Goal: Information Seeking & Learning: Learn about a topic

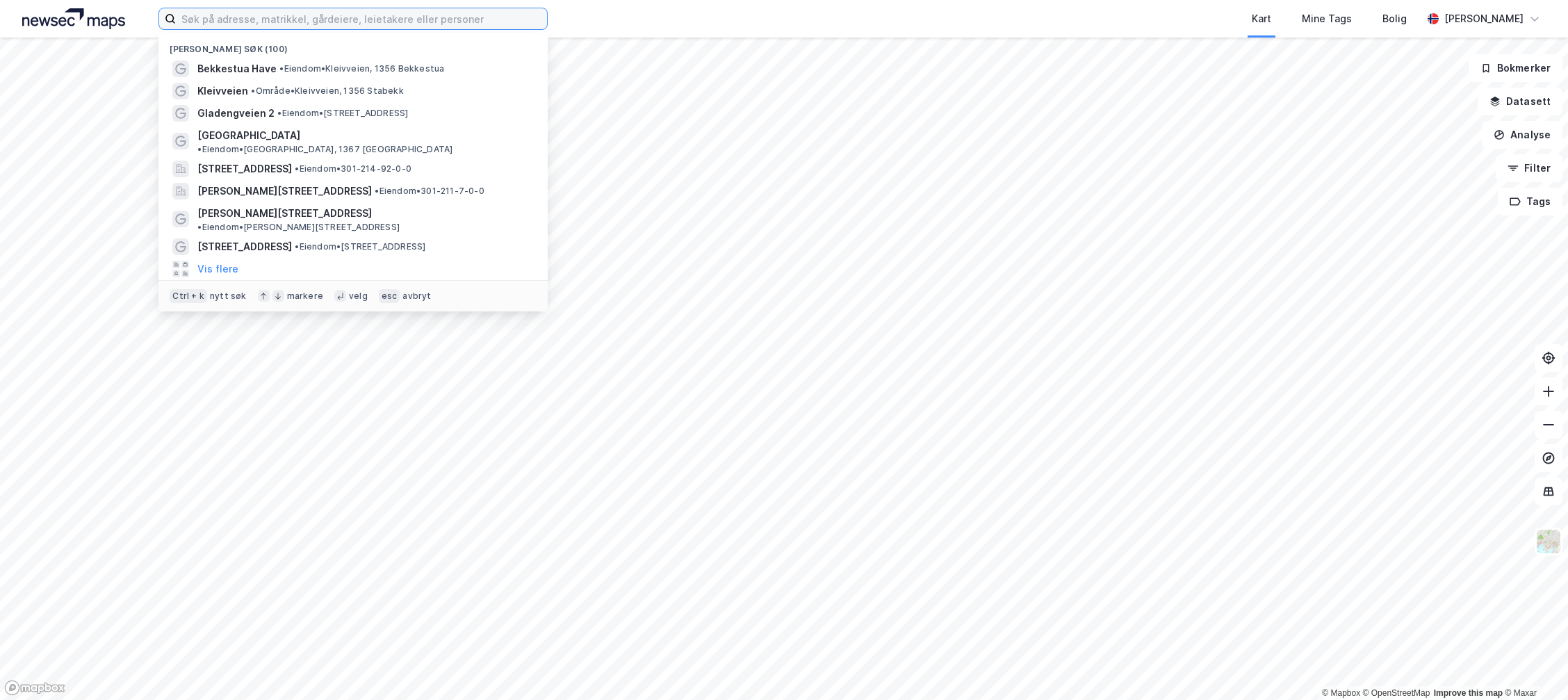
click at [291, 21] on input at bounding box center [361, 19] width 371 height 21
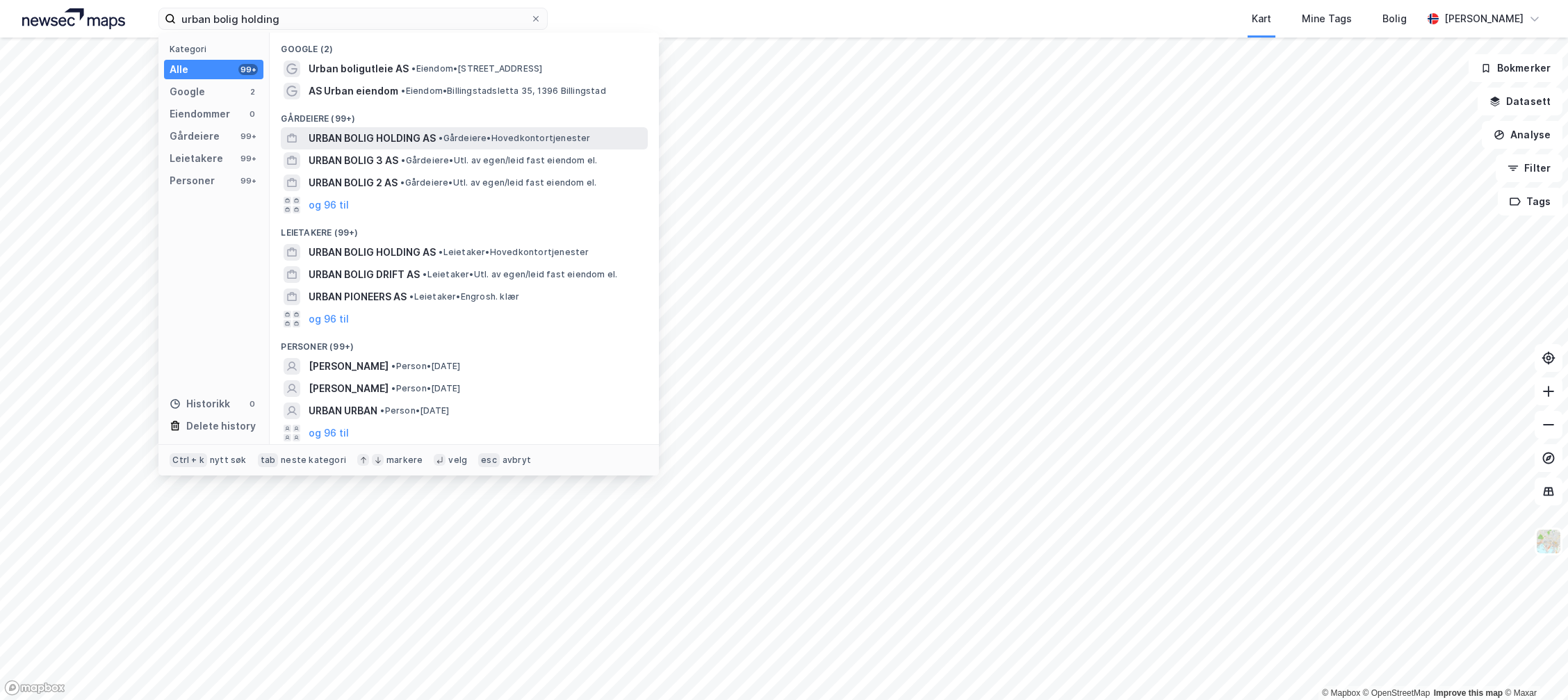
click at [409, 135] on span "URBAN BOLIG HOLDING AS" at bounding box center [372, 138] width 127 height 17
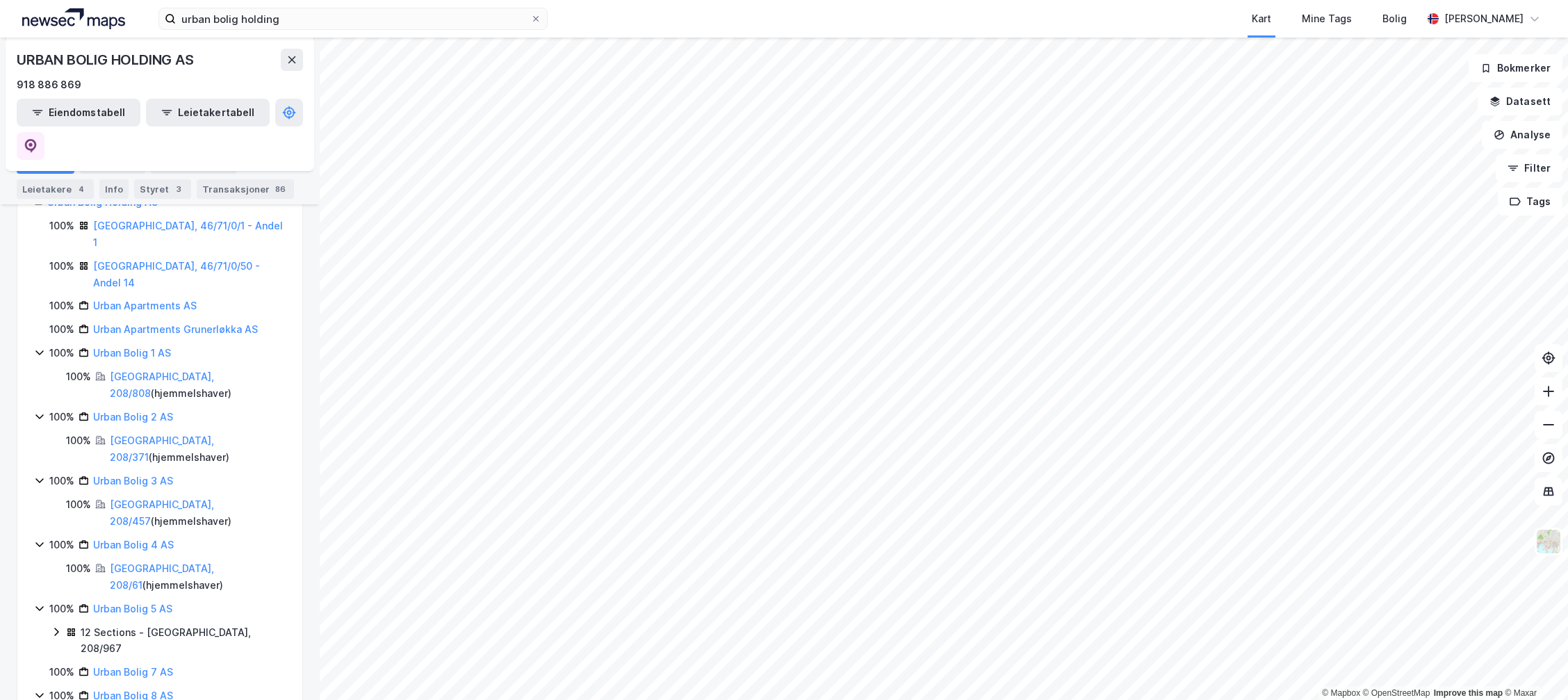
scroll to position [136, 0]
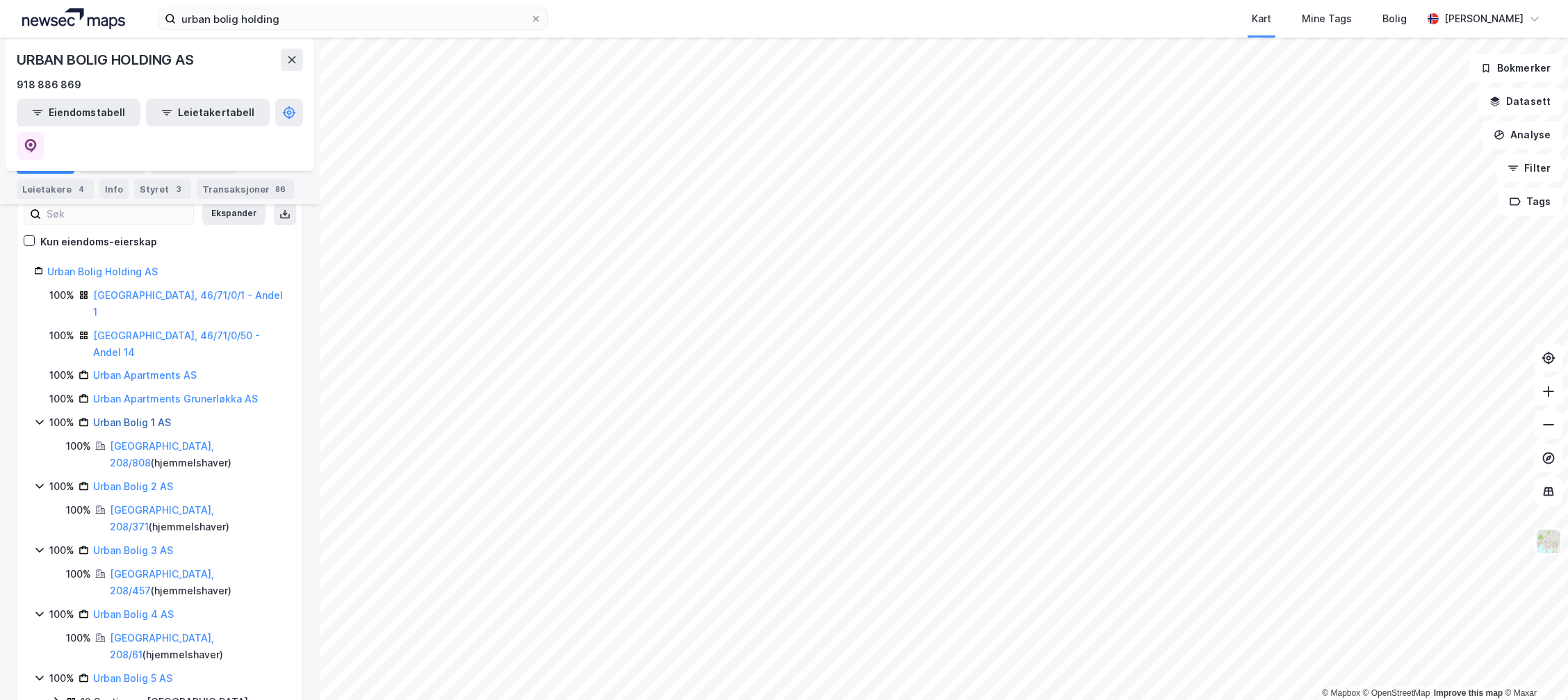
click at [142, 417] on link "Urban Bolig 1 AS" at bounding box center [131, 423] width 77 height 12
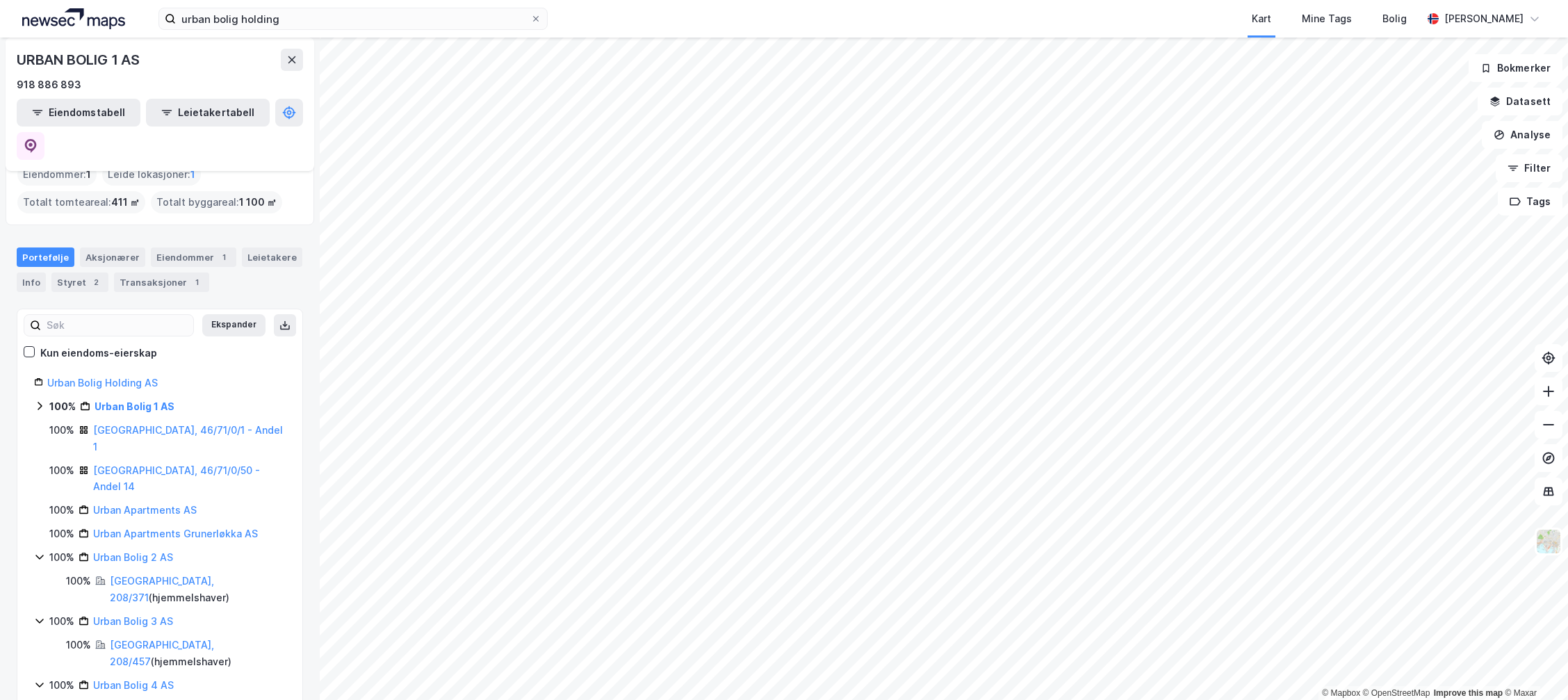
scroll to position [139, 0]
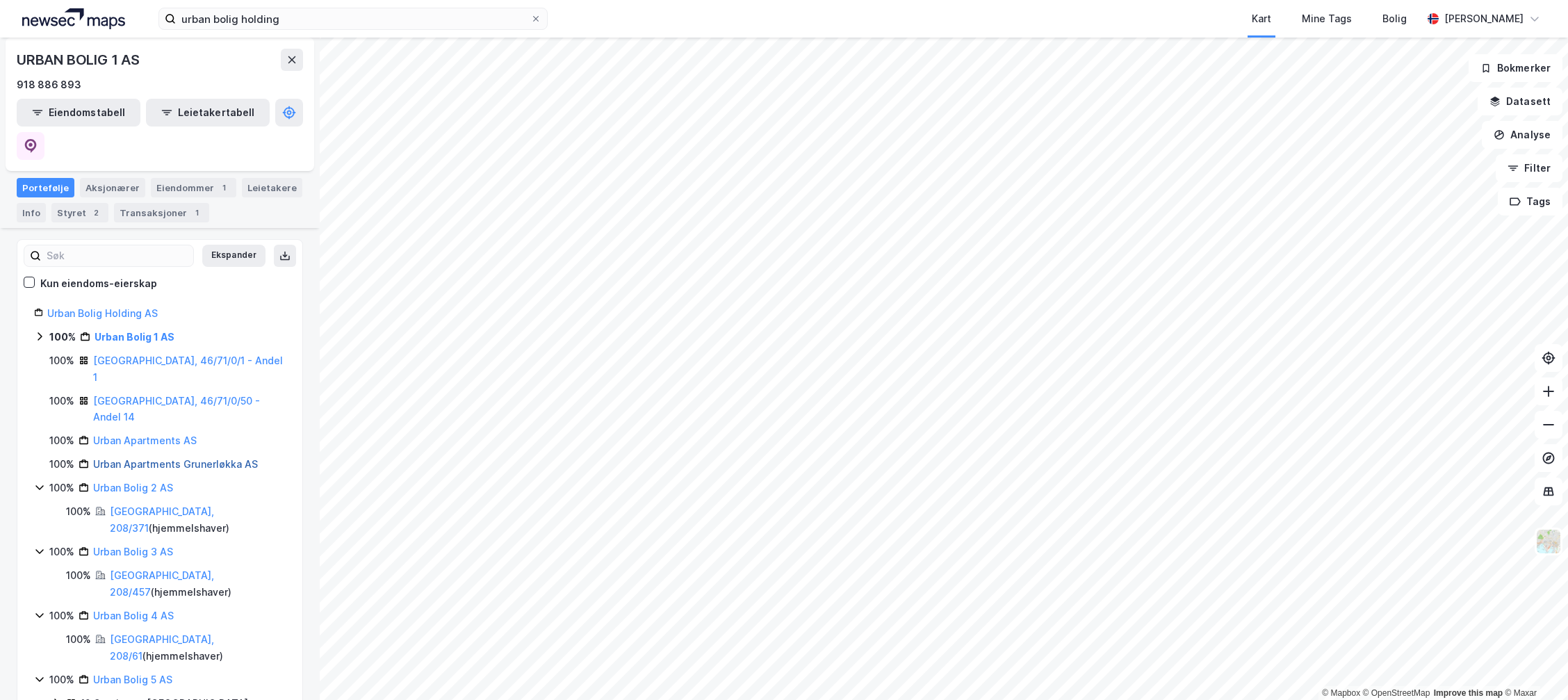
click at [132, 458] on link "Urban Apartments Grunerløkka AS" at bounding box center [175, 464] width 165 height 12
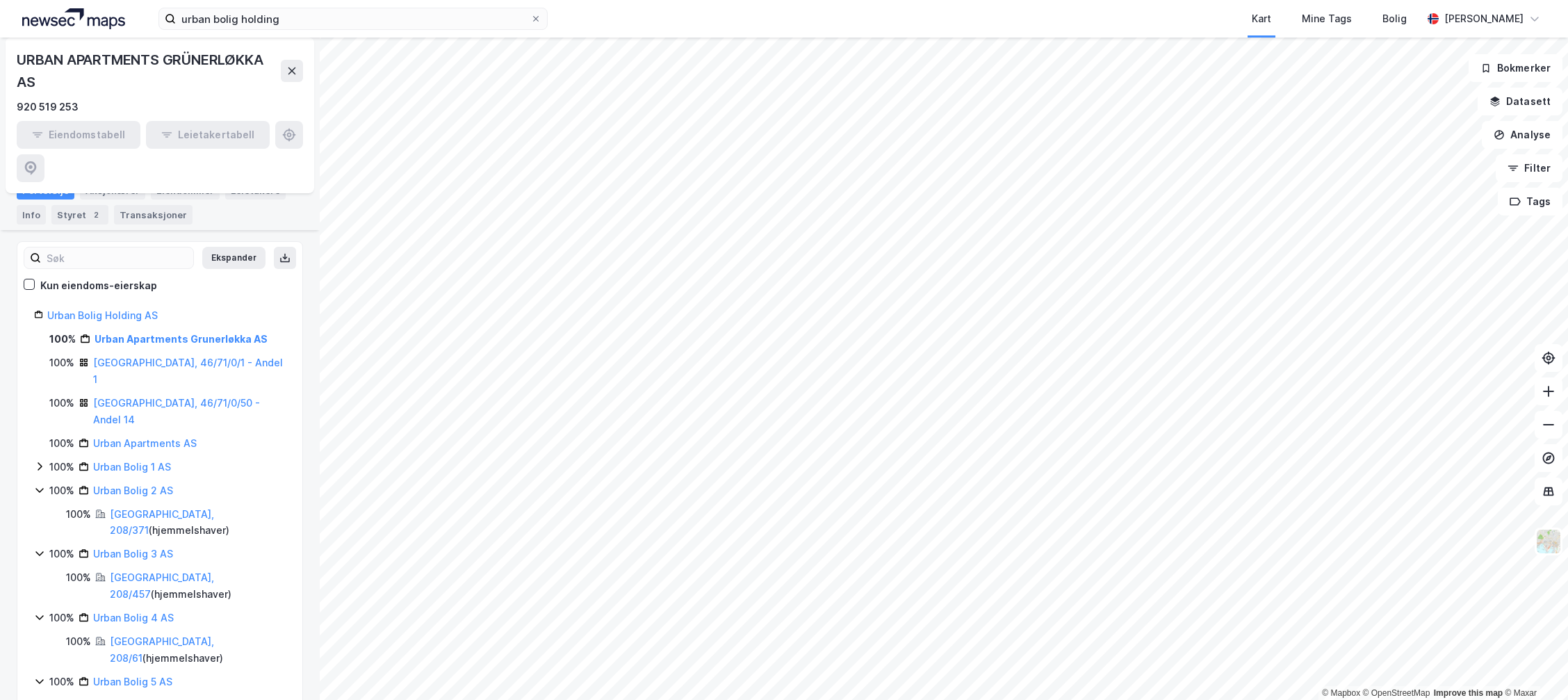
scroll to position [178, 0]
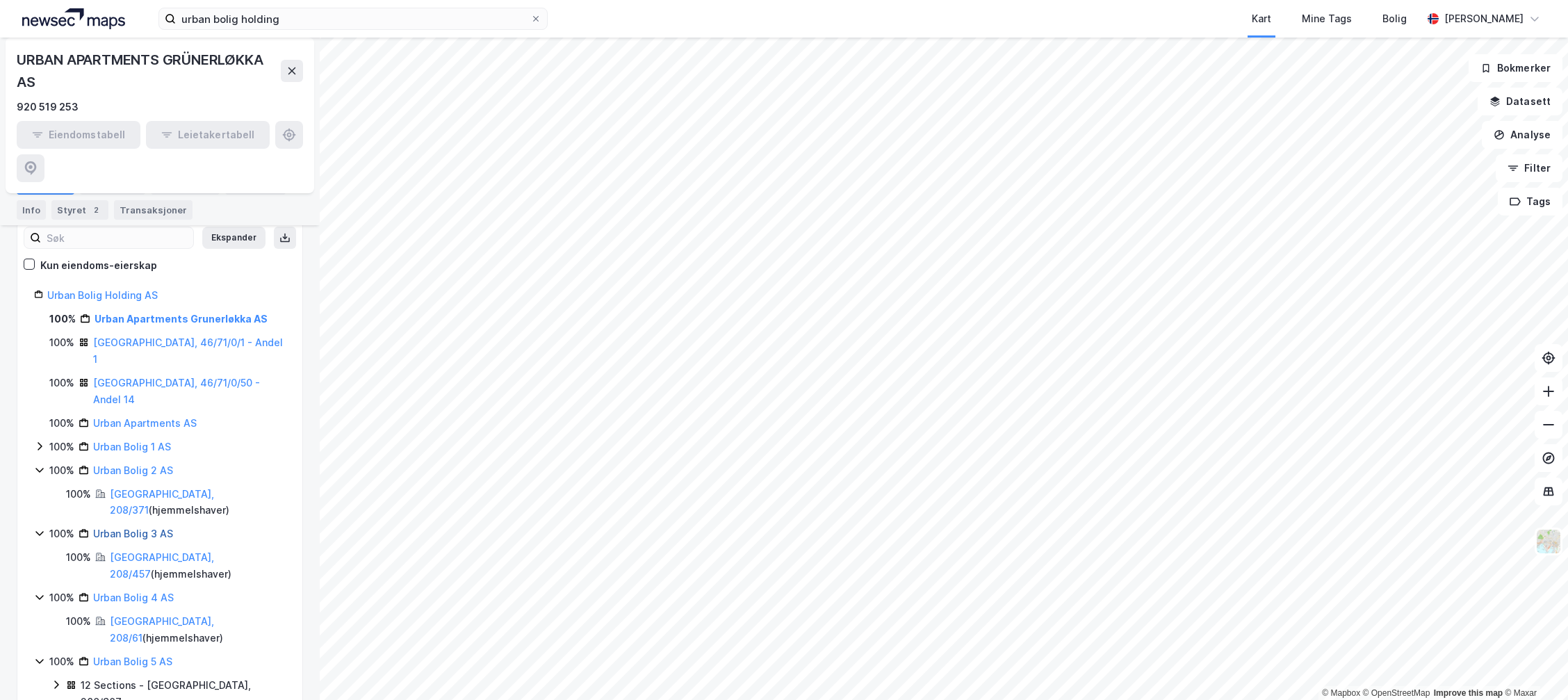
click at [119, 527] on link "Urban Bolig 3 AS" at bounding box center [133, 533] width 80 height 12
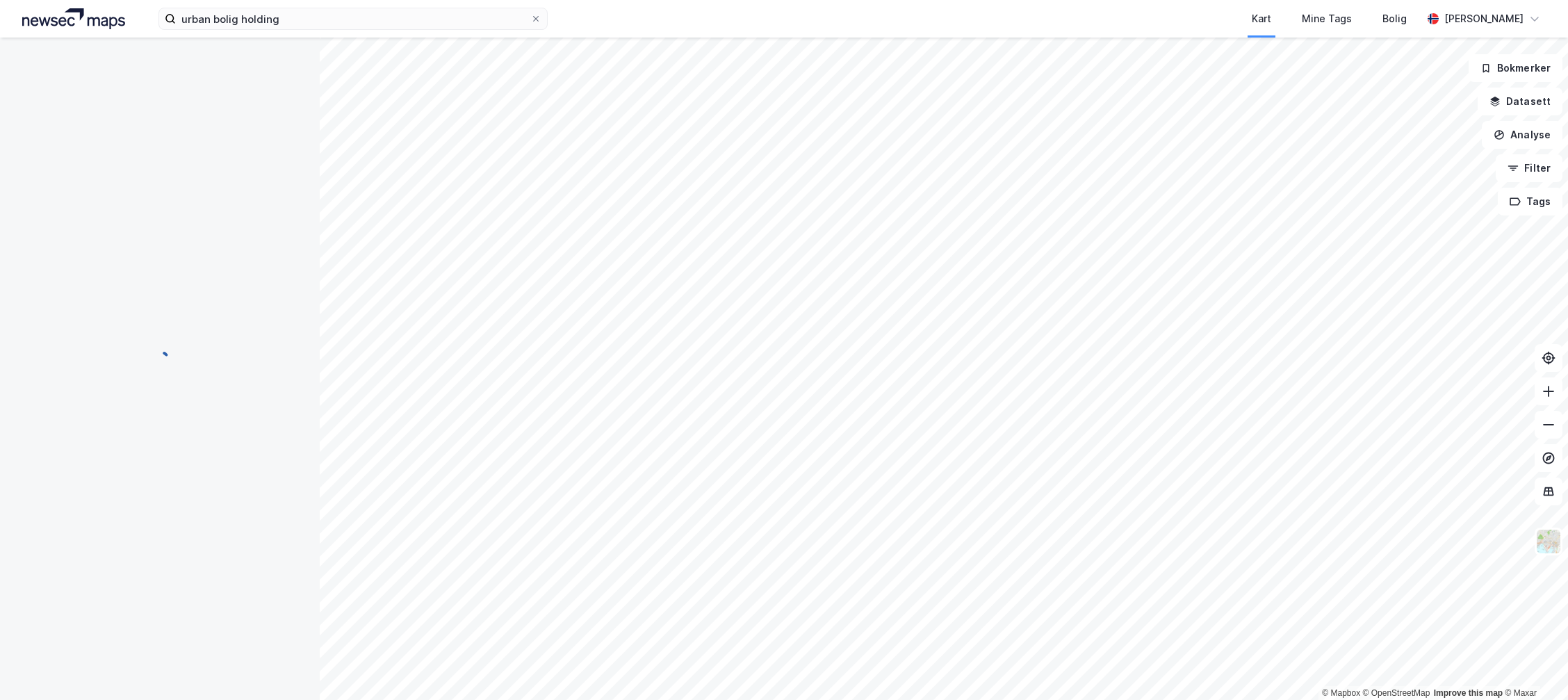
scroll to position [0, 0]
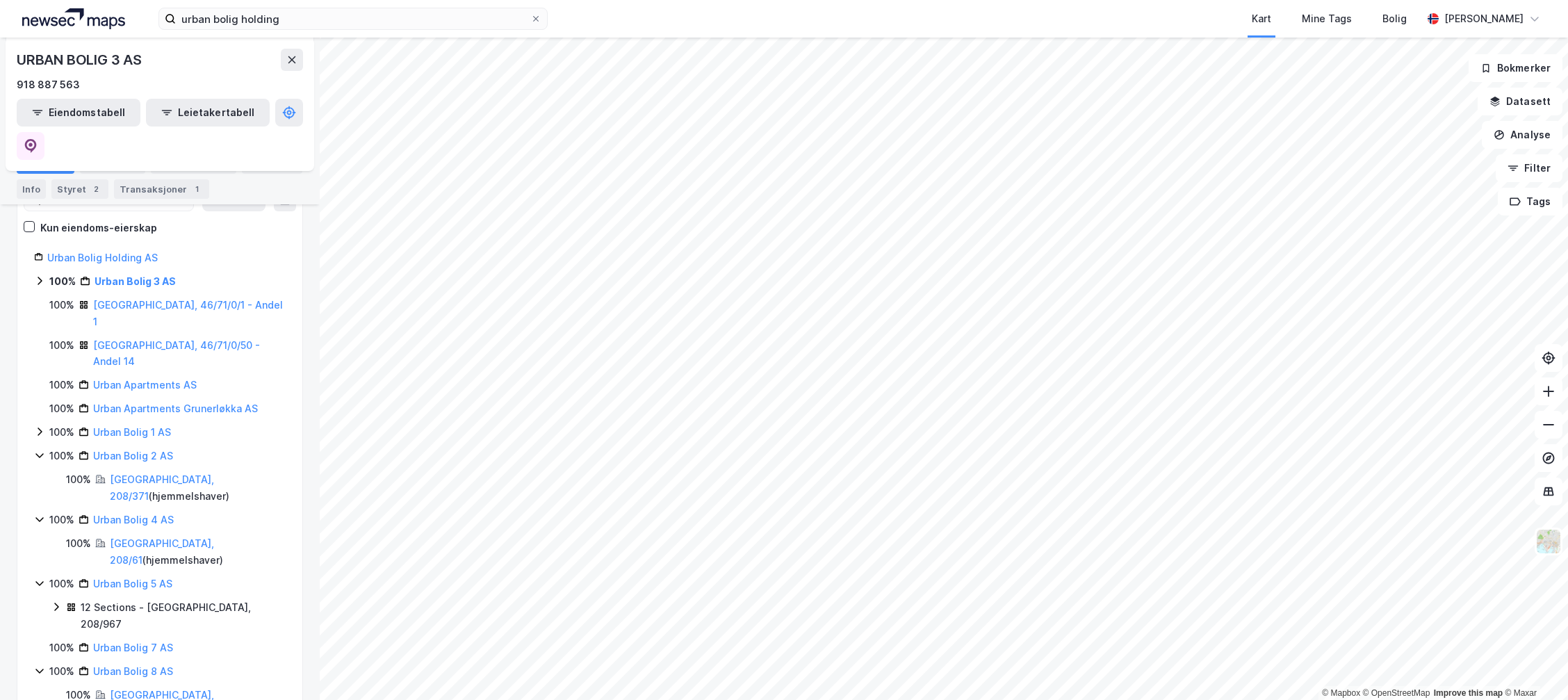
scroll to position [203, 0]
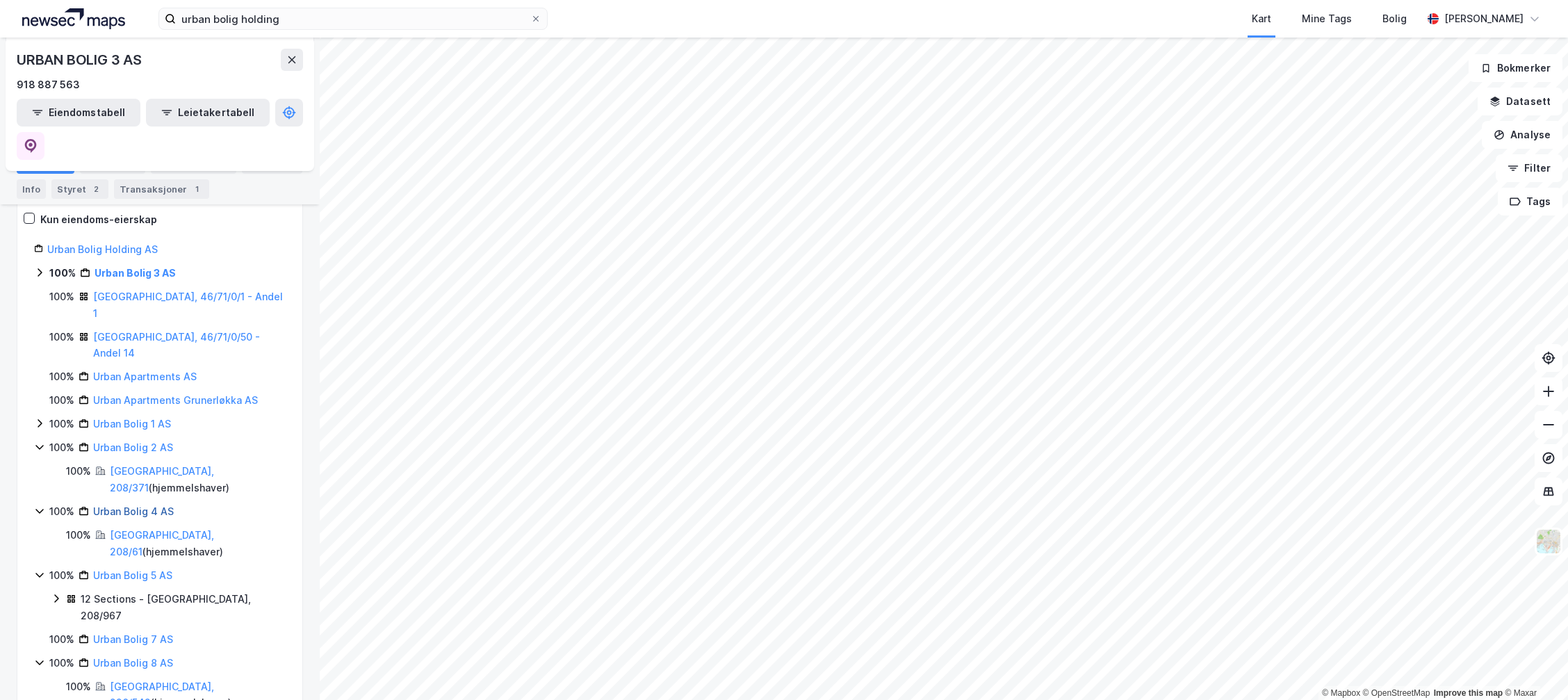
click at [130, 506] on link "Urban Bolig 4 AS" at bounding box center [133, 512] width 80 height 12
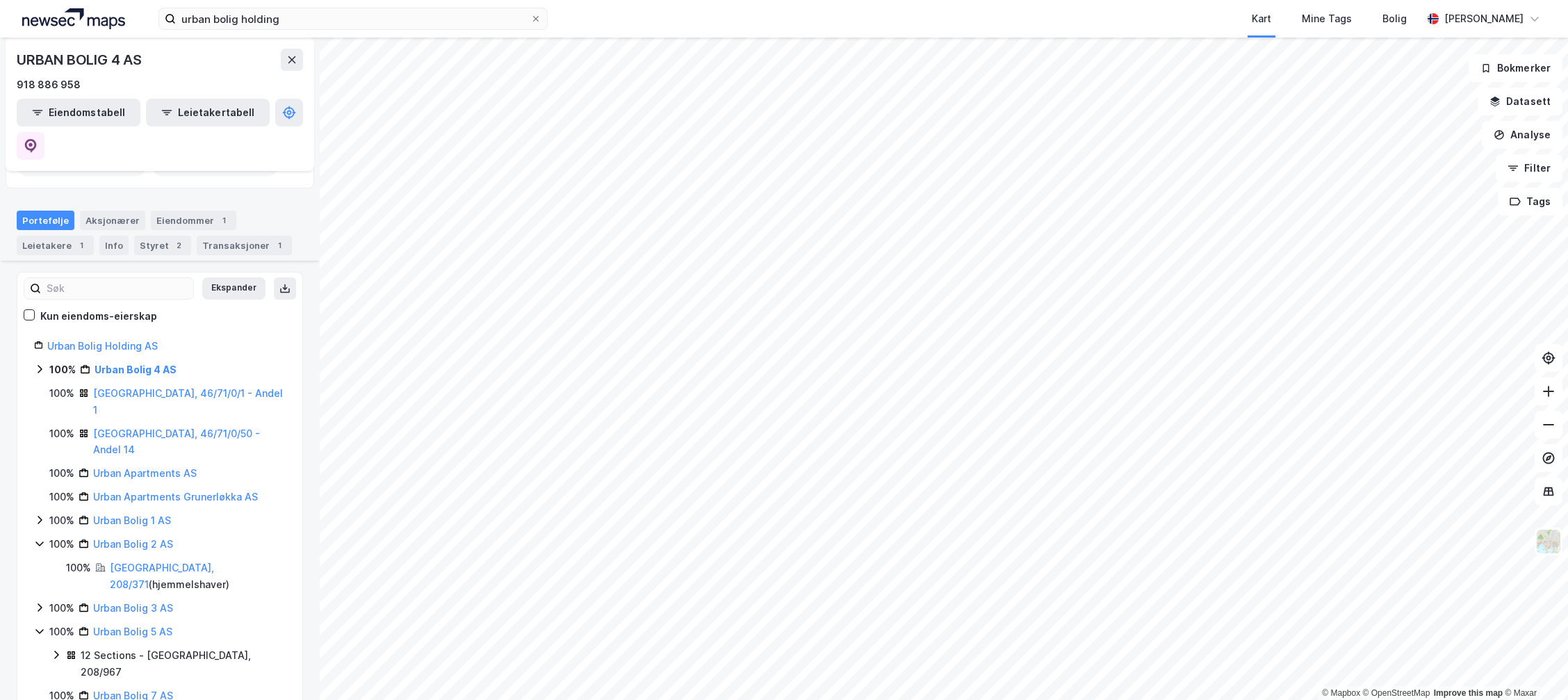
scroll to position [139, 0]
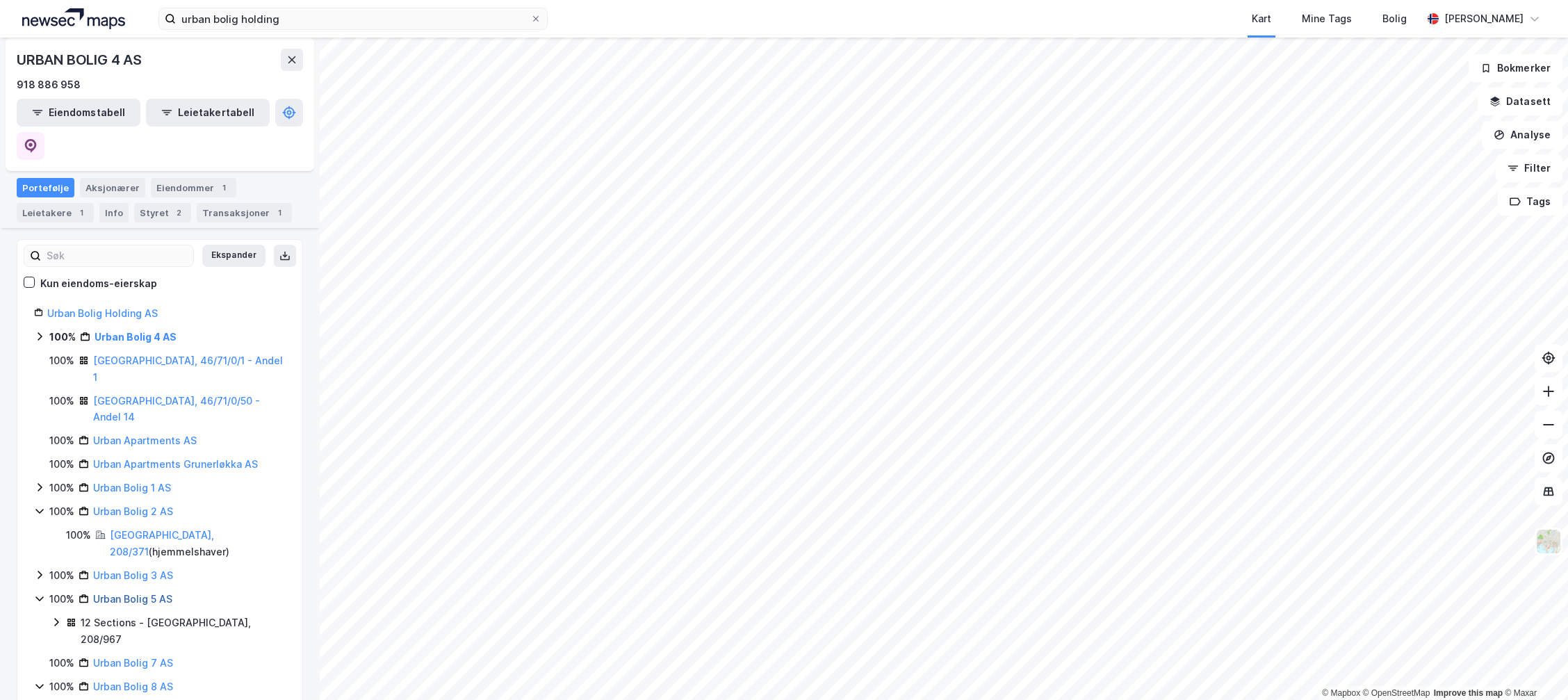
click at [123, 593] on link "Urban Bolig 5 AS" at bounding box center [132, 599] width 79 height 12
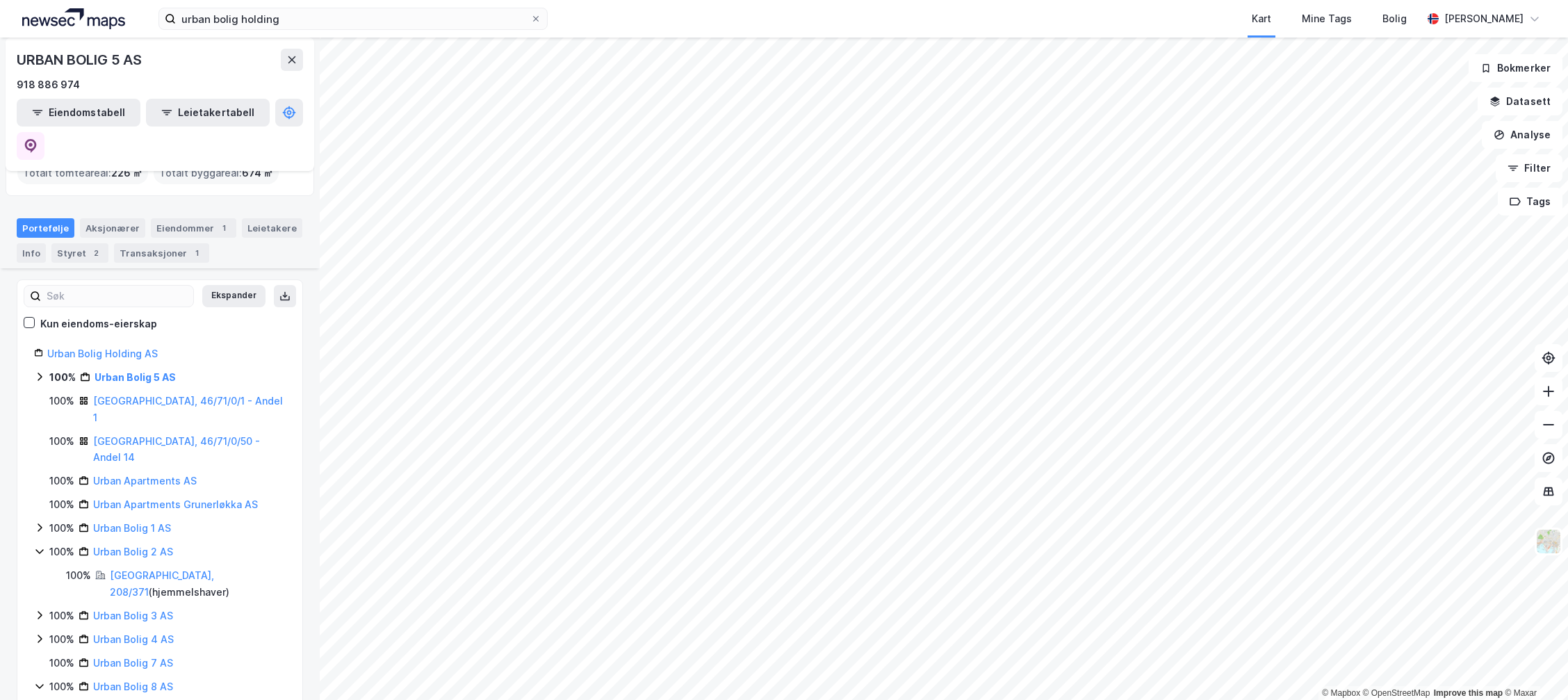
scroll to position [154, 0]
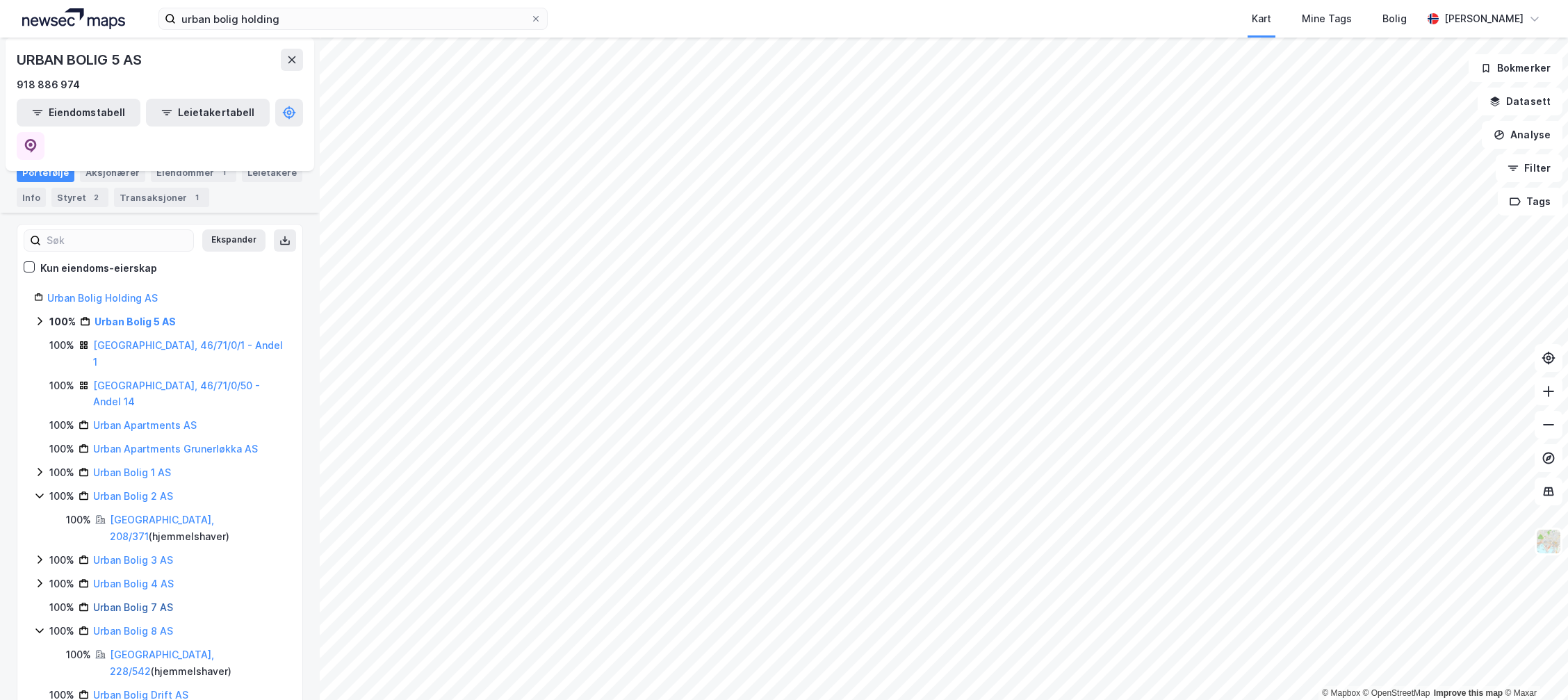
click at [147, 601] on link "Urban Bolig 7 AS" at bounding box center [133, 607] width 80 height 12
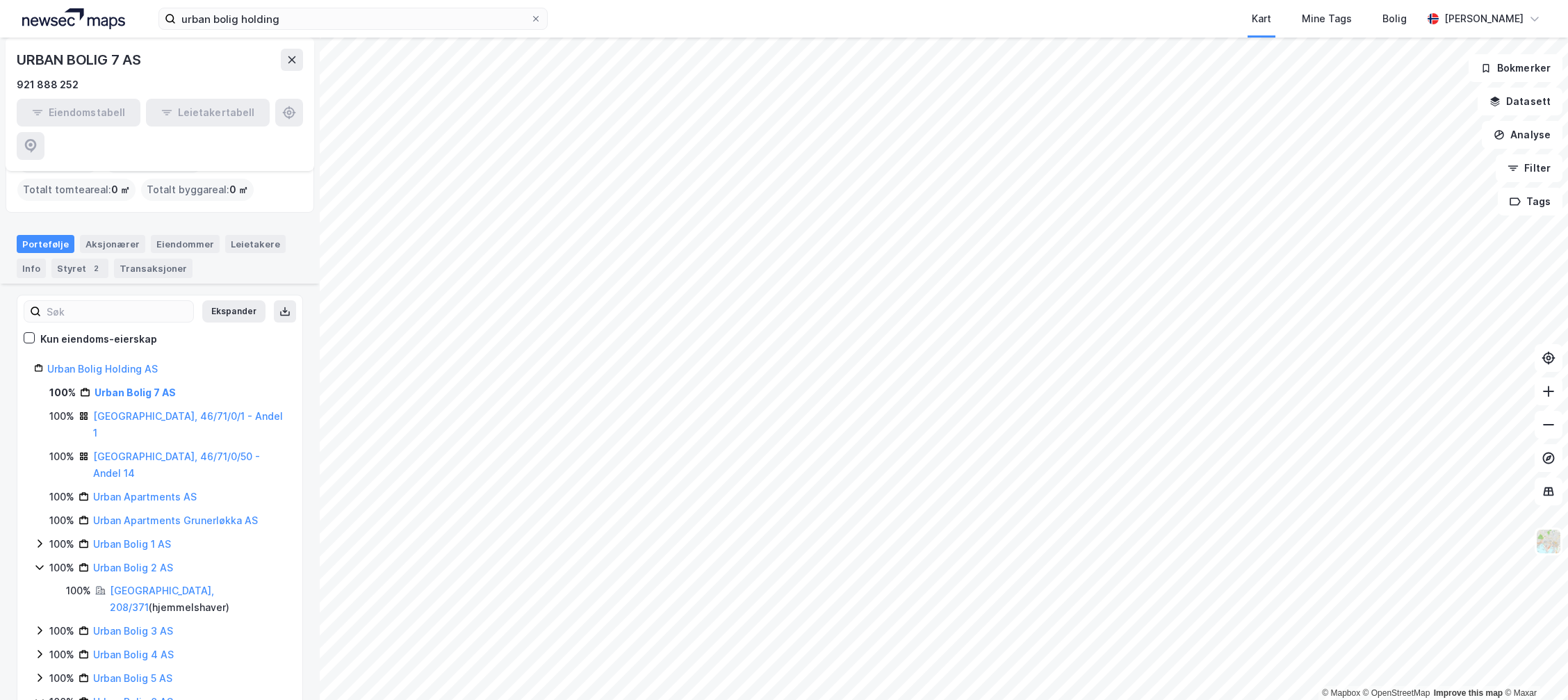
scroll to position [153, 0]
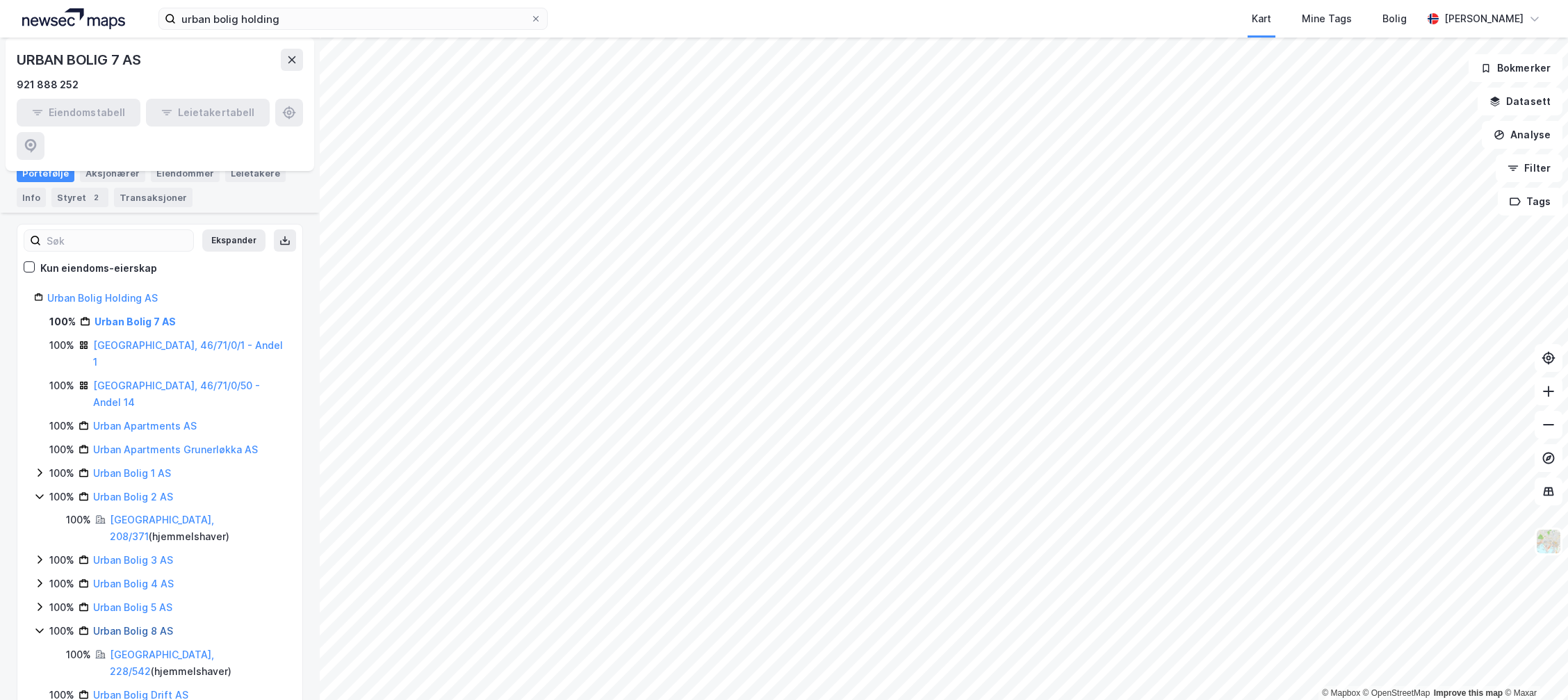
click at [132, 625] on link "Urban Bolig 8 AS" at bounding box center [133, 631] width 80 height 12
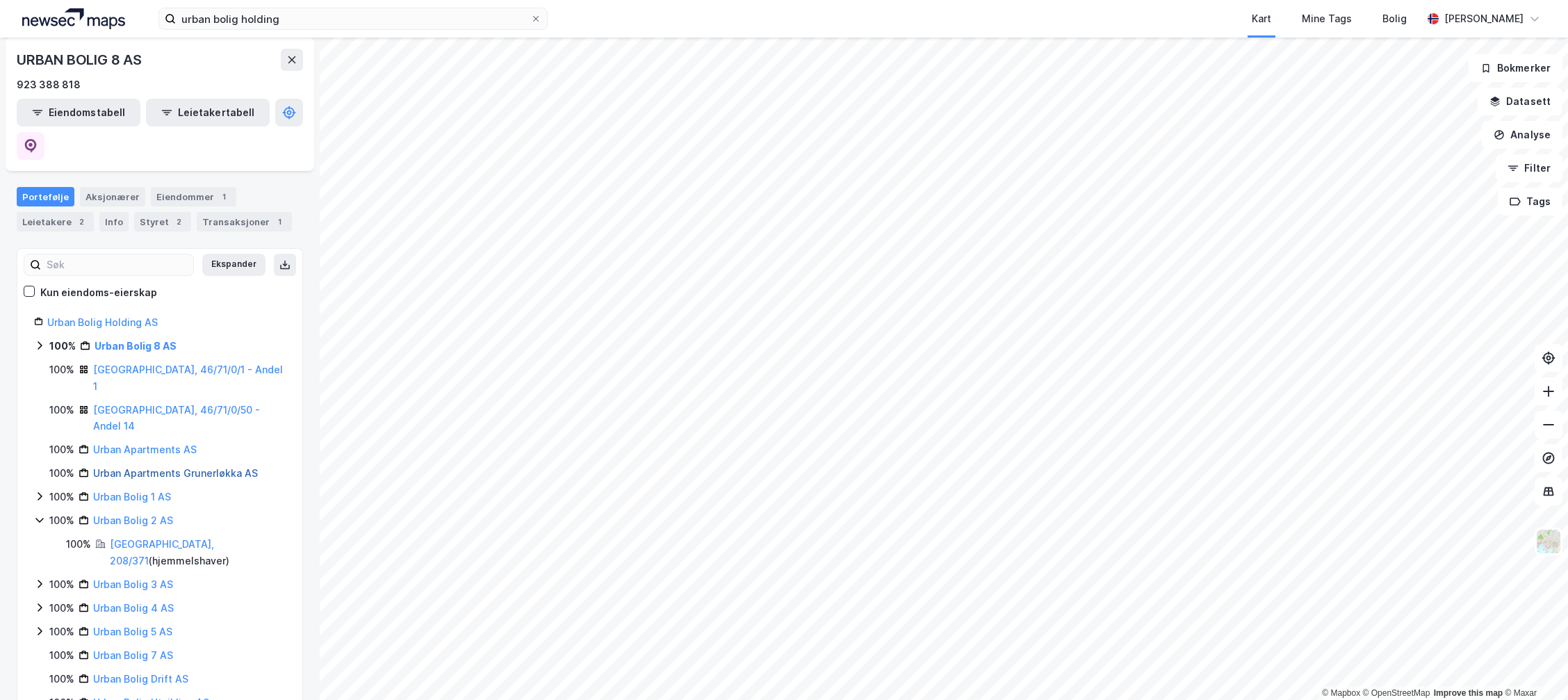
scroll to position [130, 0]
click at [153, 696] on link "Urban Bolig Utvikling AS" at bounding box center [151, 702] width 116 height 12
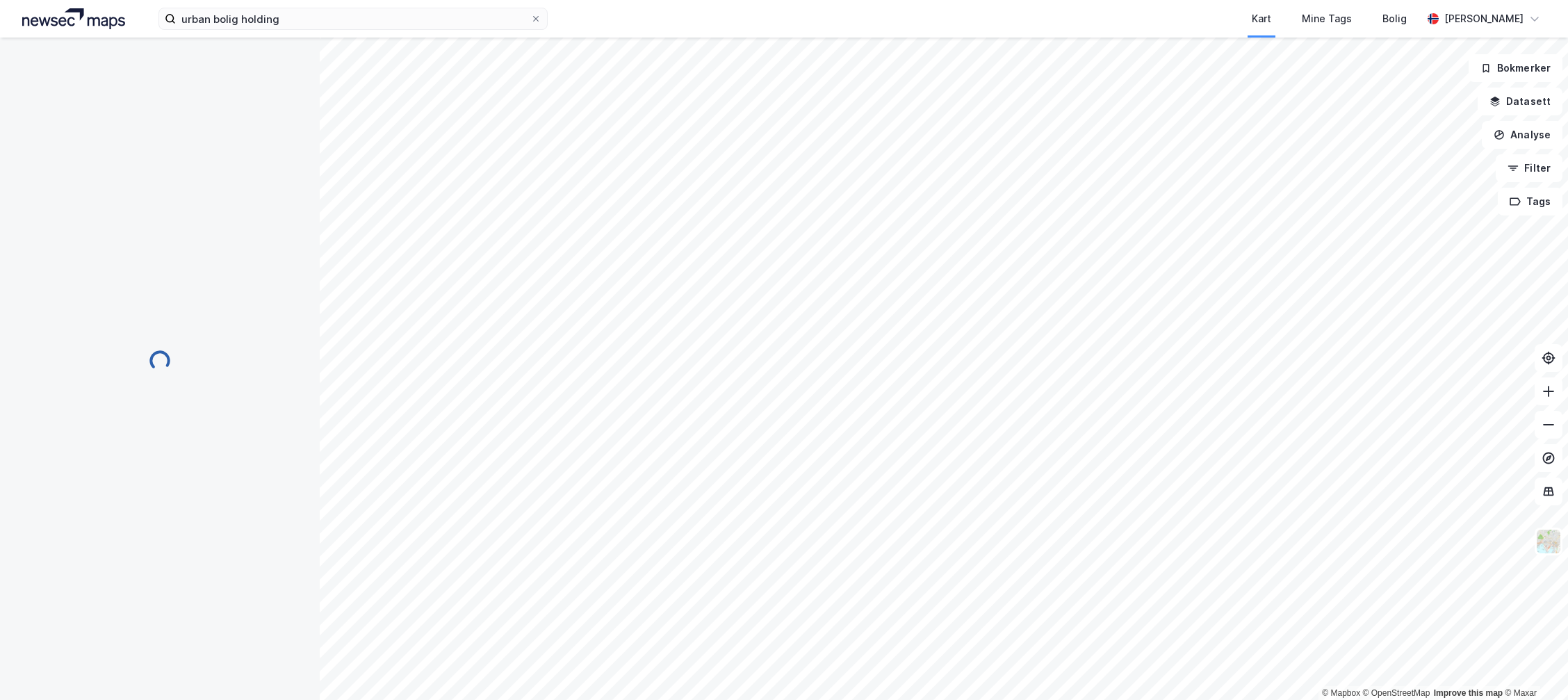
scroll to position [0, 0]
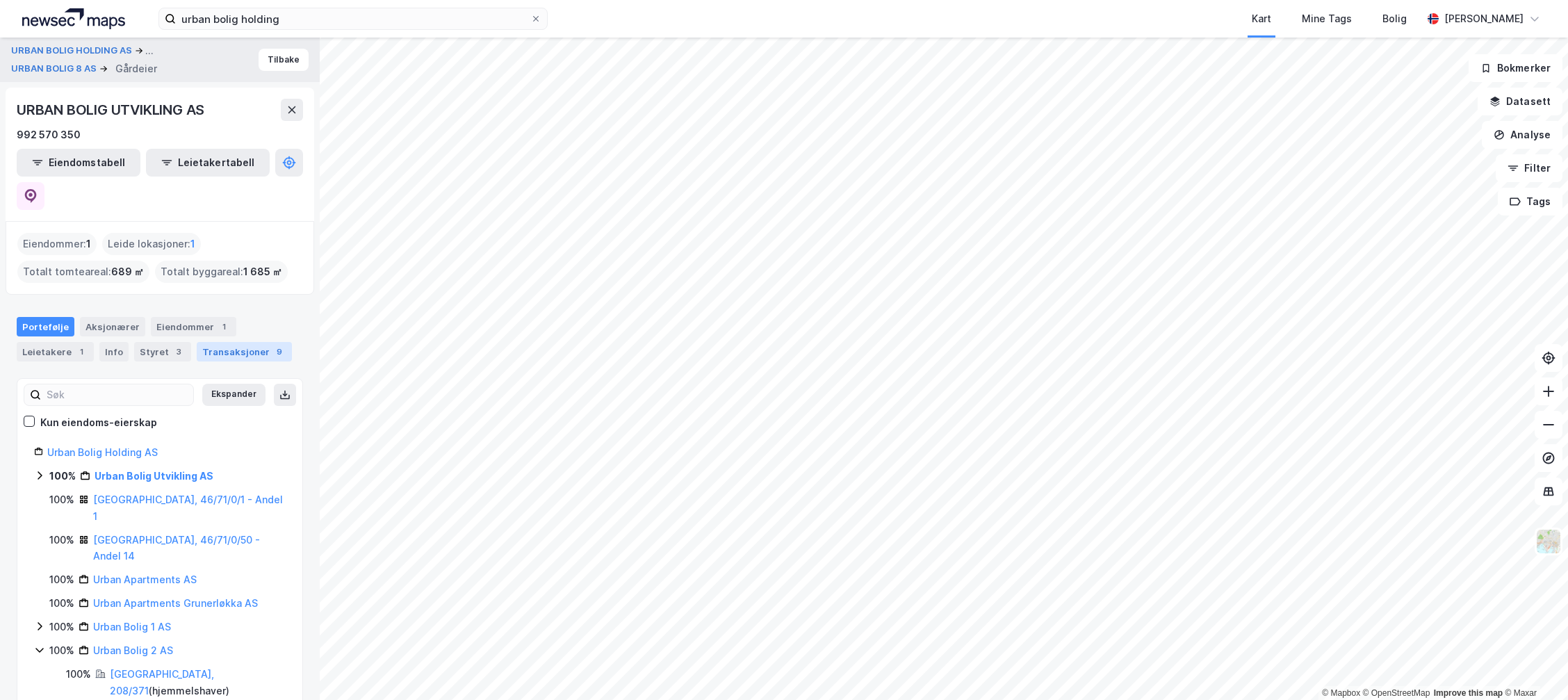
click at [220, 342] on div "Transaksjoner 9" at bounding box center [244, 352] width 95 height 20
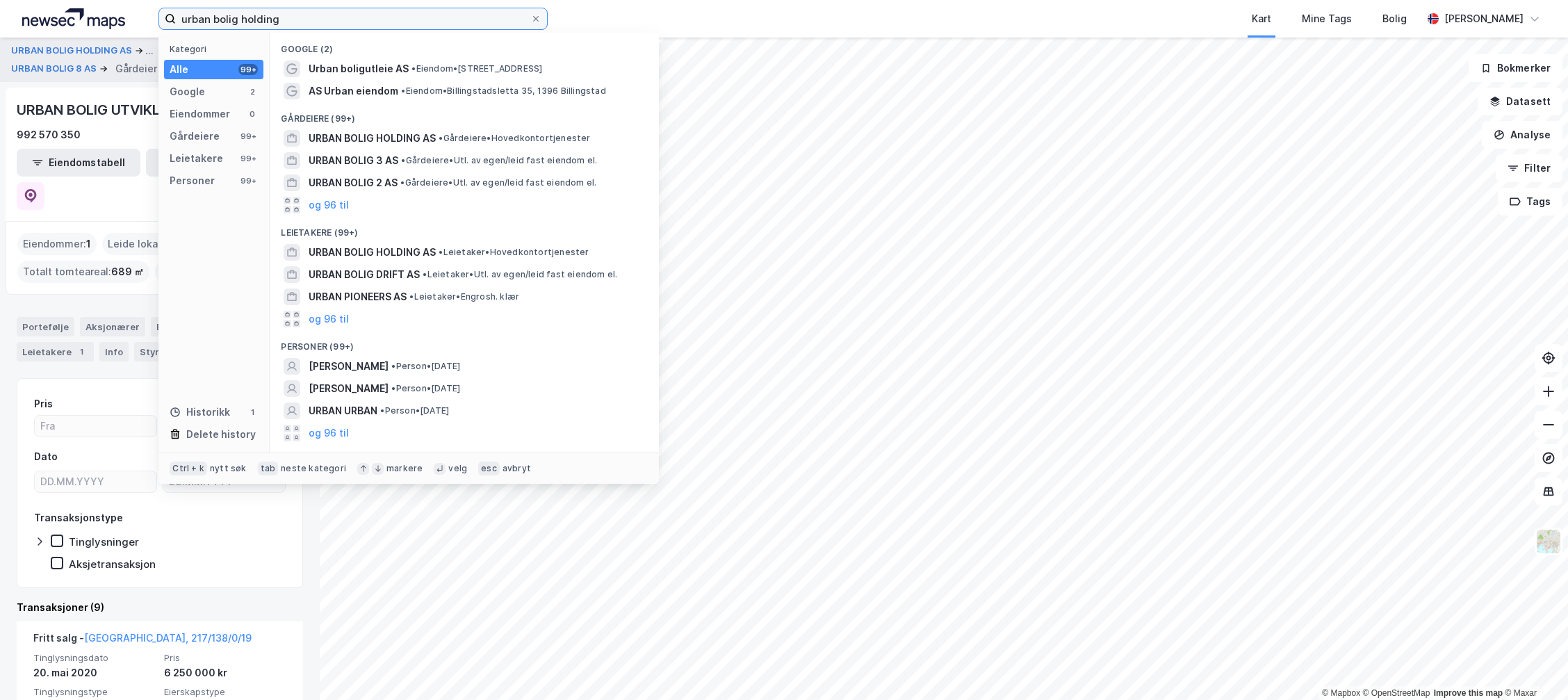
drag, startPoint x: 295, startPoint y: 19, endPoint x: -49, endPoint y: 18, distance: 344.0
click at [0, 18] on html "urban bolig holding Kategori Alle 99+ Google 2 Eiendommer 0 Gårdeiere 99+ Leiet…" at bounding box center [784, 350] width 1568 height 700
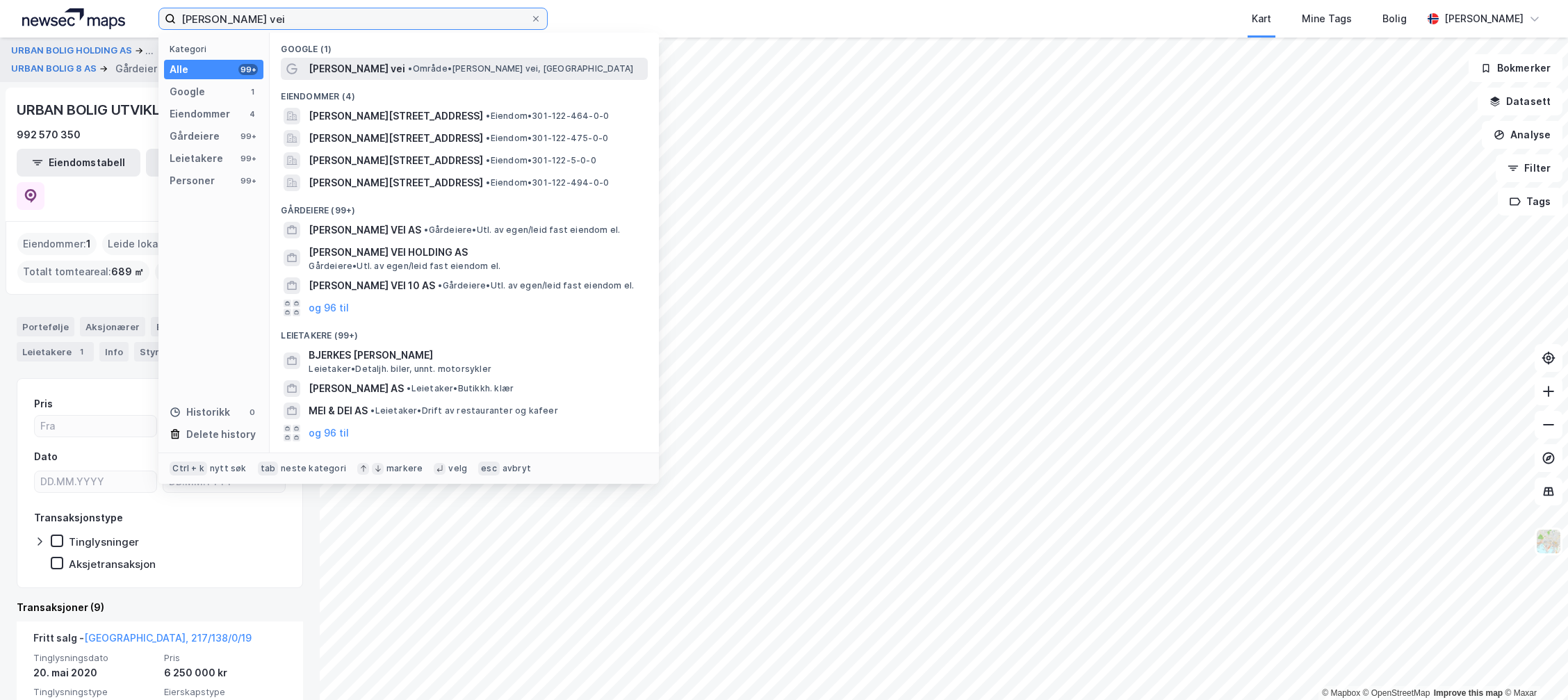
type input "[PERSON_NAME] vei"
click at [347, 72] on span "[PERSON_NAME] vei" at bounding box center [357, 69] width 97 height 17
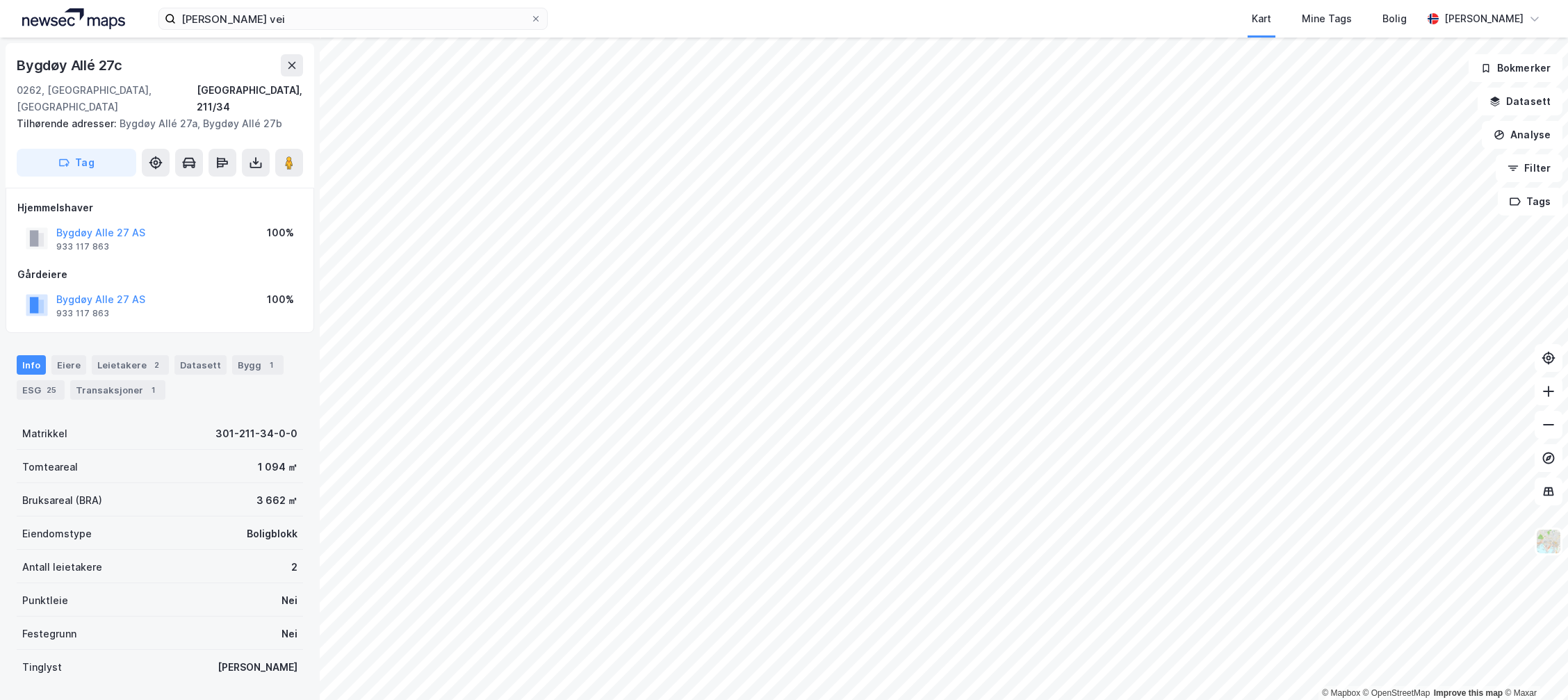
click at [78, 225] on div "Bygdøy Alle 27 AS" at bounding box center [100, 232] width 89 height 17
click at [0, 0] on button "Bygdøy Alle 27 AS" at bounding box center [0, 0] width 0 height 0
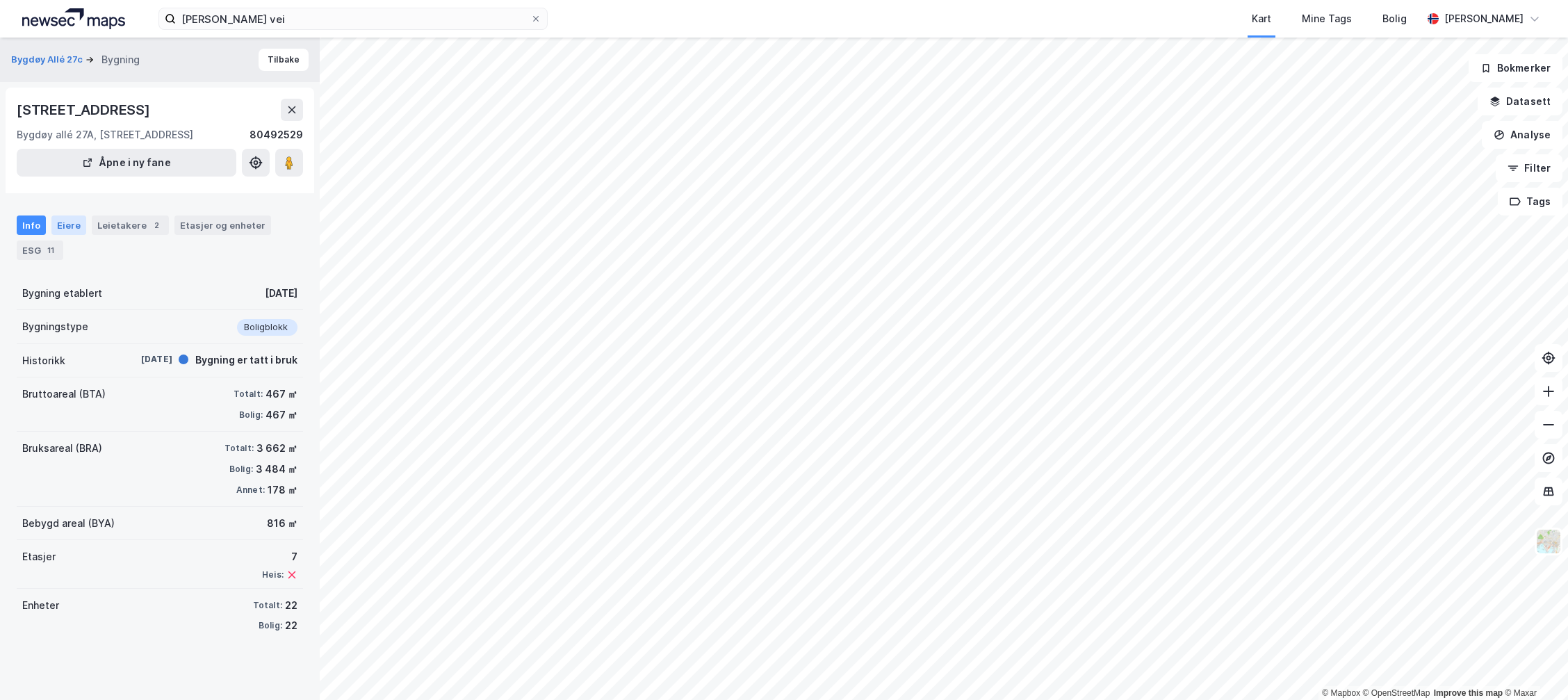
click at [74, 222] on div "Eiere" at bounding box center [68, 225] width 34 height 20
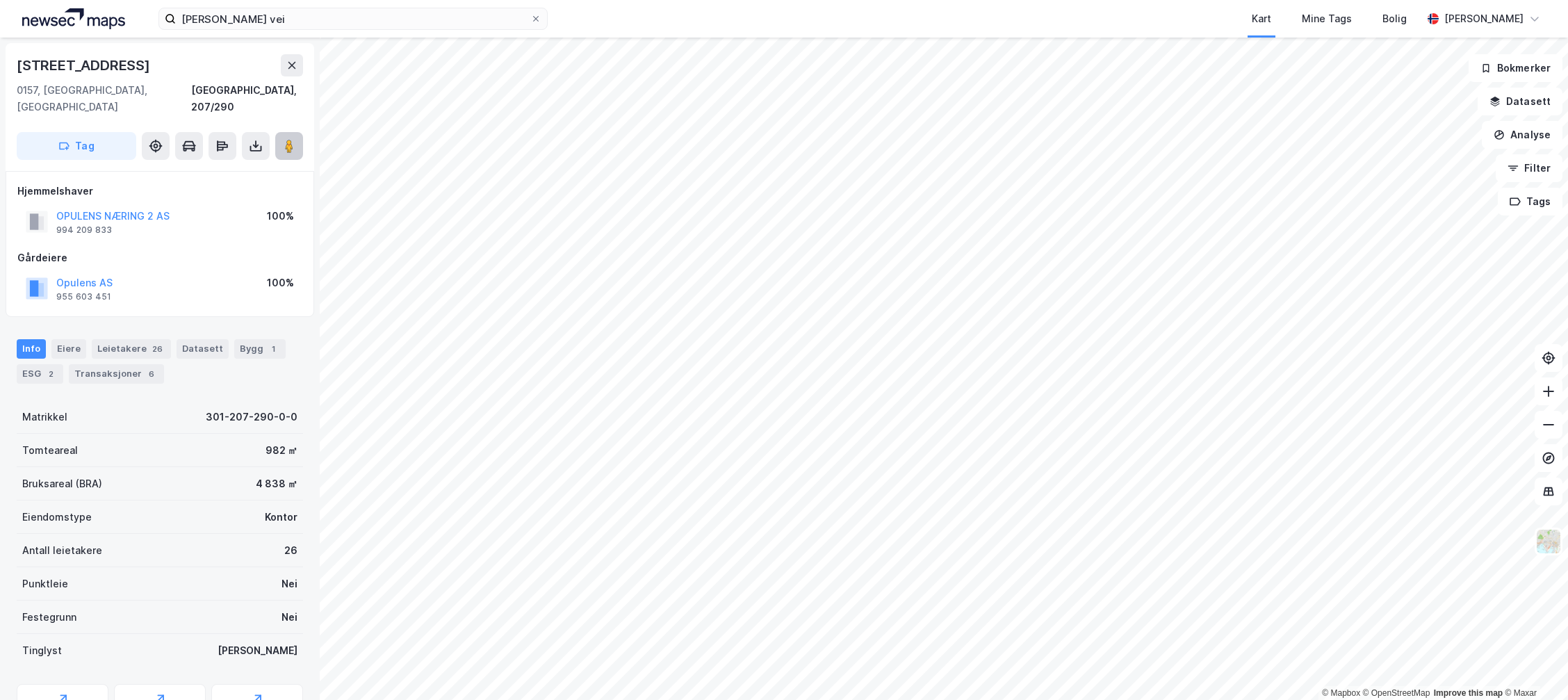
click at [288, 139] on image at bounding box center [289, 146] width 9 height 14
